Goal: Check status: Check status

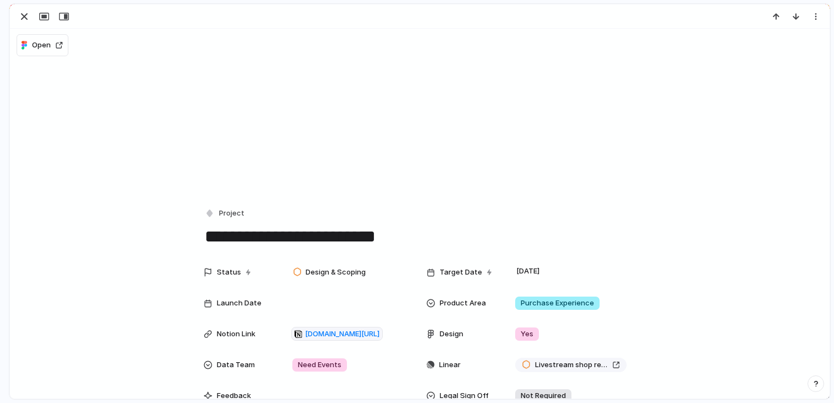
scroll to position [375, 0]
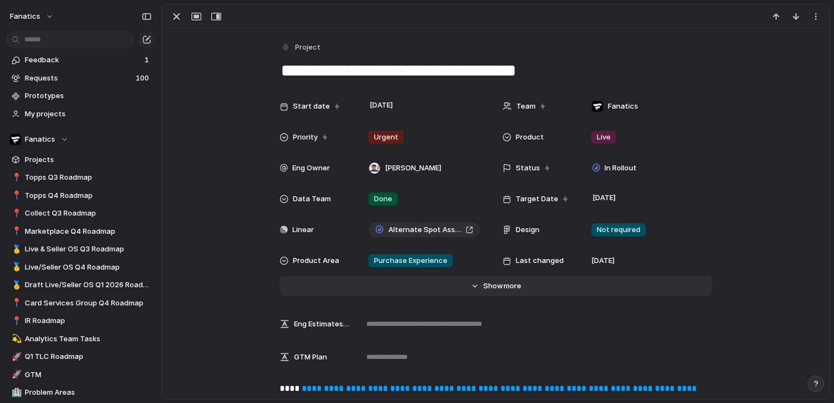
click at [504, 281] on span "more" at bounding box center [513, 286] width 18 height 11
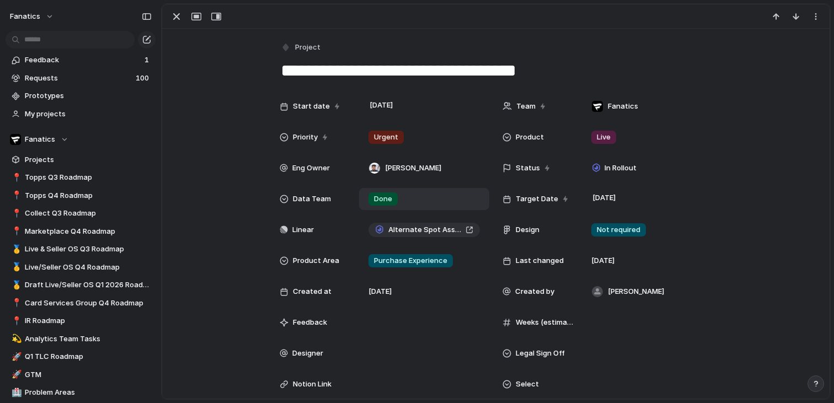
click at [440, 196] on div "Done" at bounding box center [424, 199] width 120 height 12
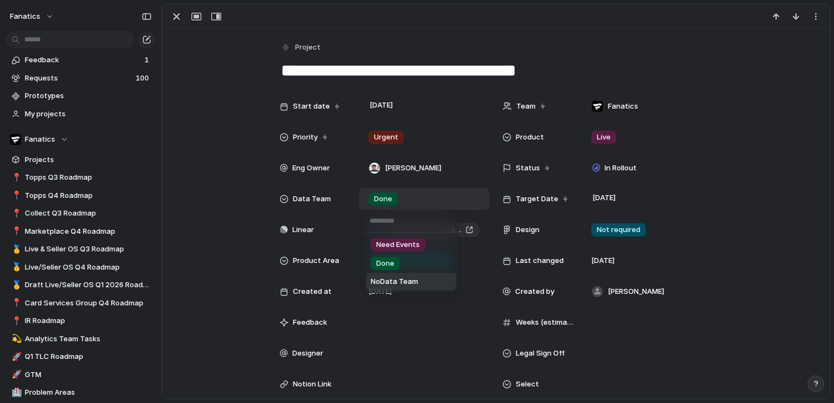
click at [415, 280] on span "No Data Team" at bounding box center [394, 281] width 47 height 11
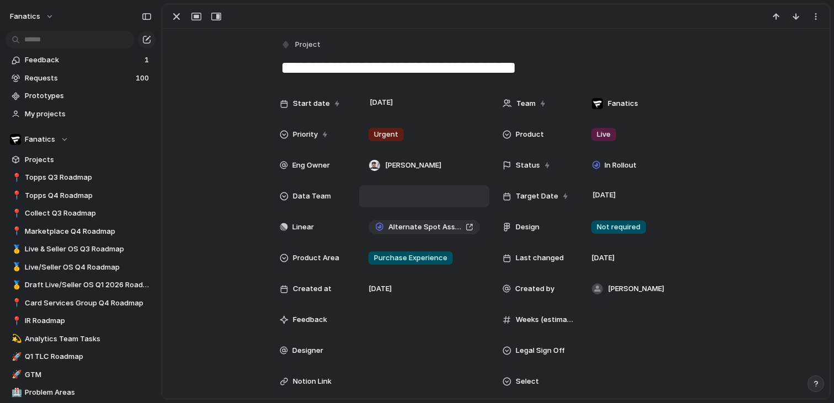
scroll to position [4, 0]
click at [170, 22] on div "button" at bounding box center [176, 16] width 13 height 13
